Goal: Use online tool/utility: Use online tool/utility

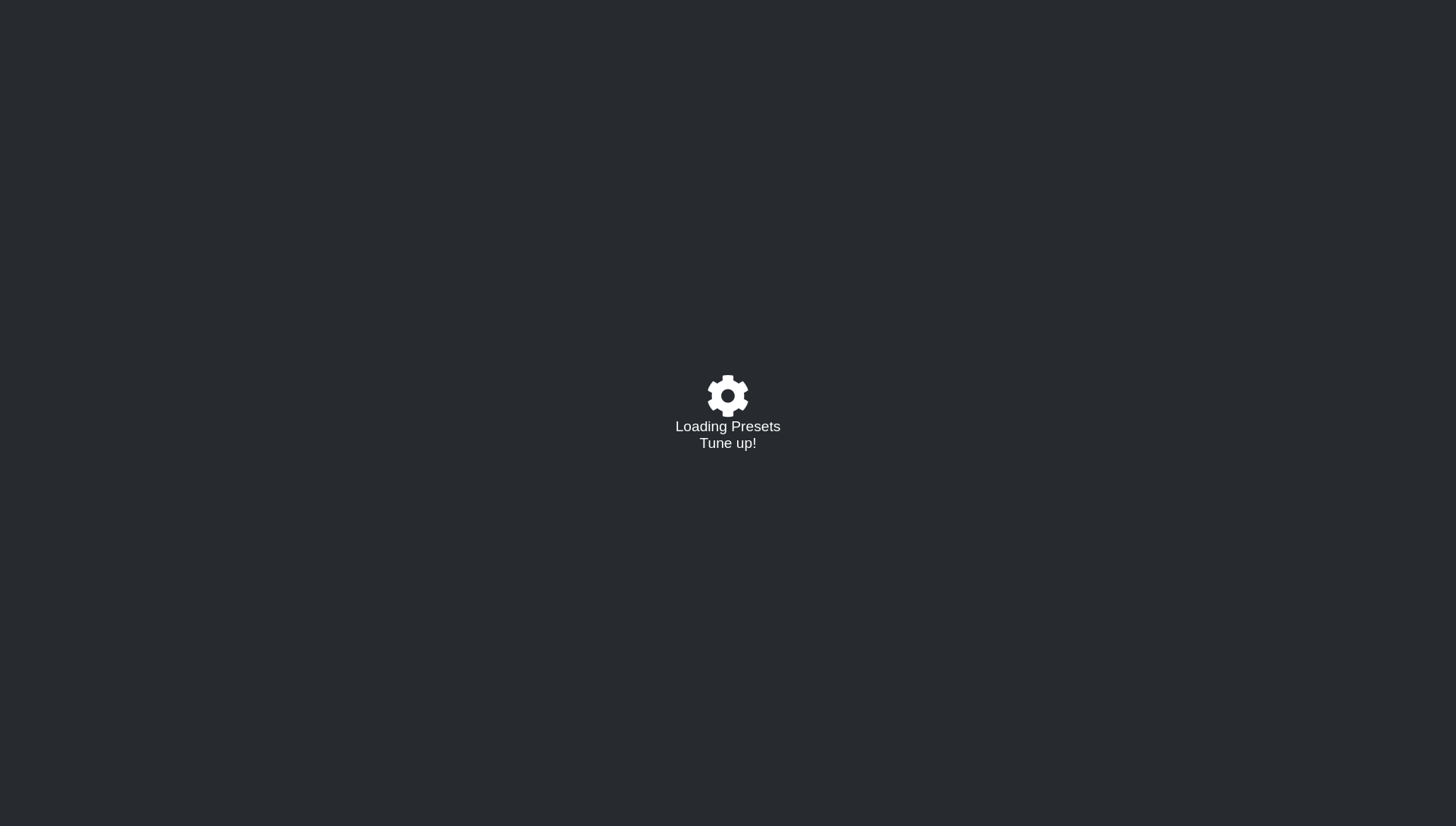
select select "/023ABLJSD"
select select "E"
select select "Eb"
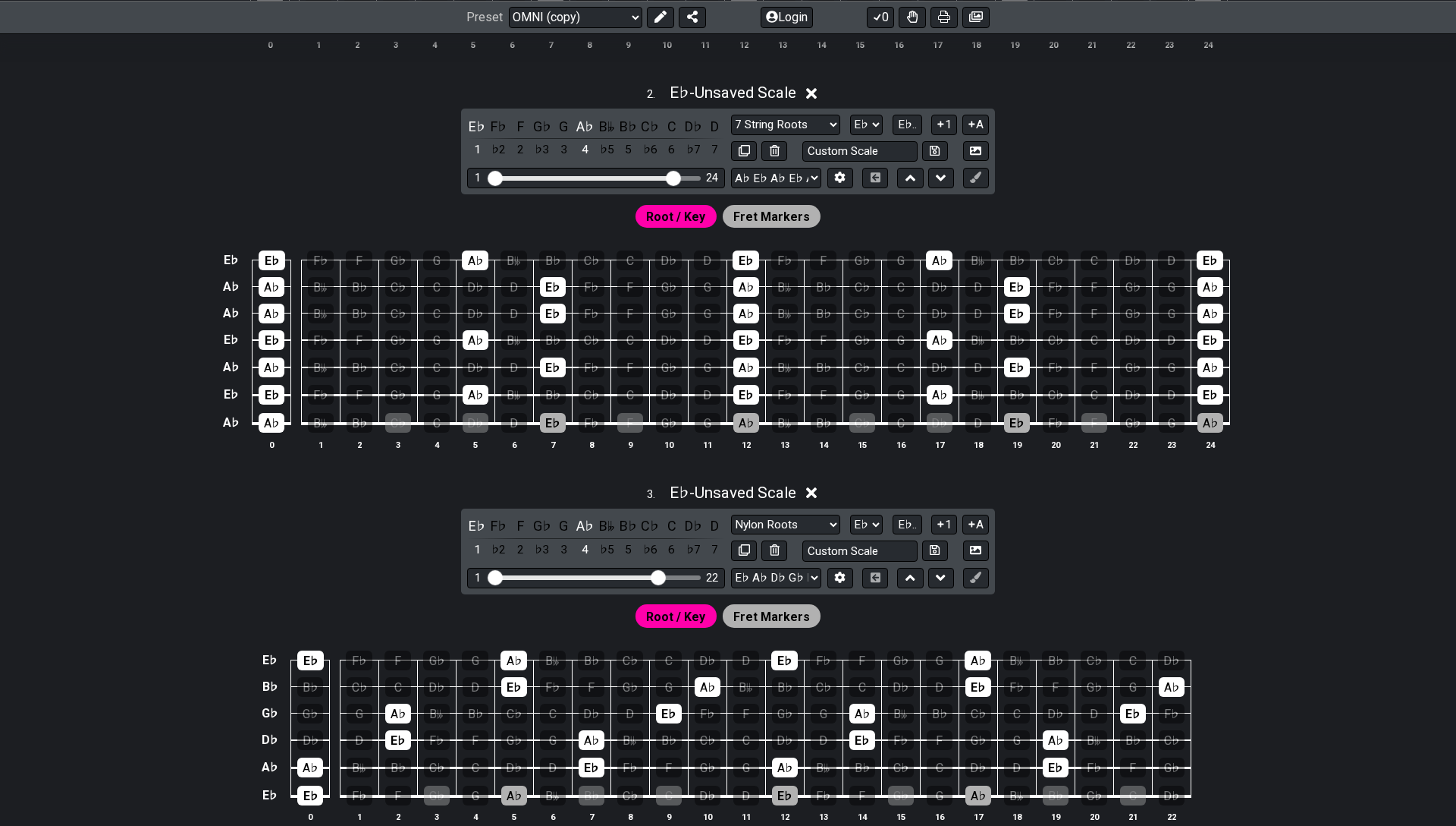
scroll to position [705, 0]
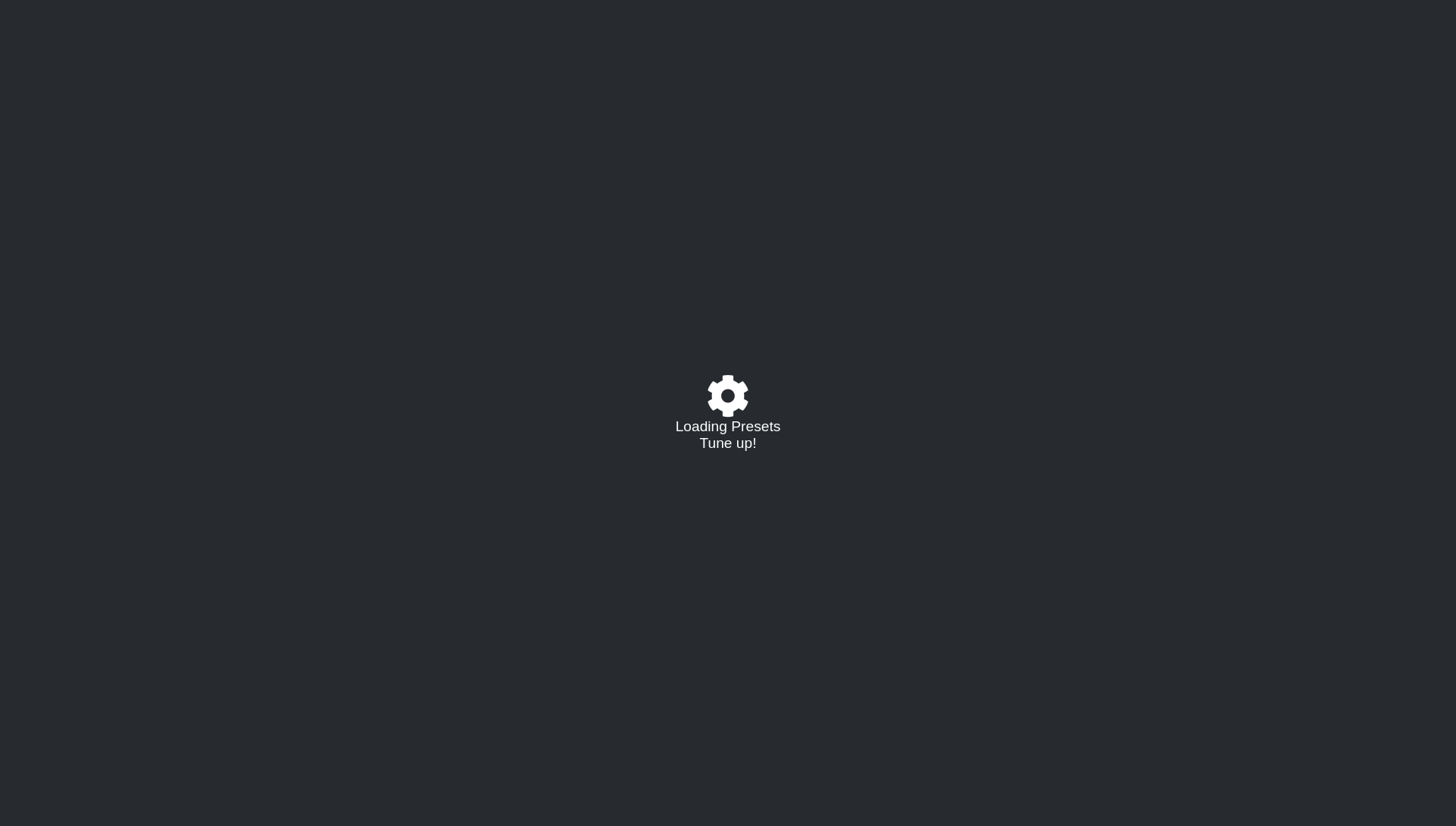
select select "/023ABLJSD"
select select "E"
select select "Eb"
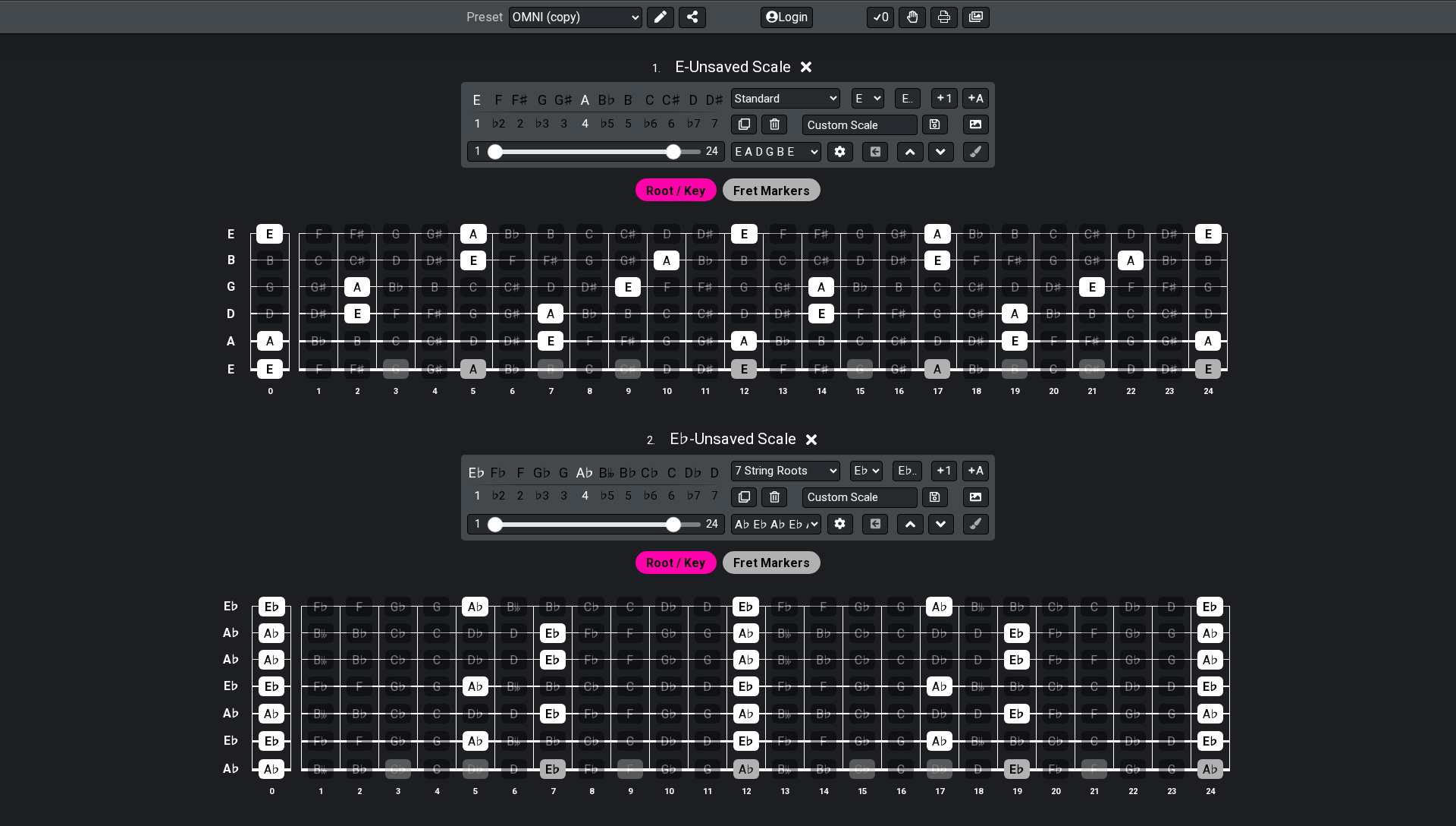
scroll to position [286, 0]
